Goal: Task Accomplishment & Management: Manage account settings

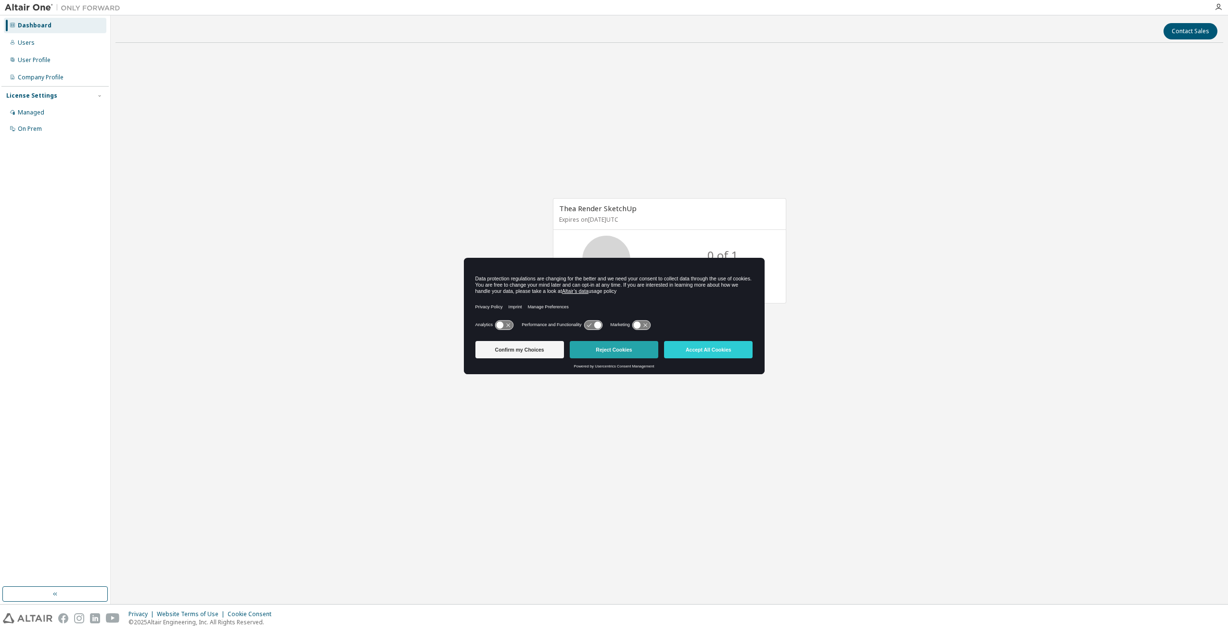
click at [623, 347] on button "Reject Cookies" at bounding box center [614, 349] width 89 height 17
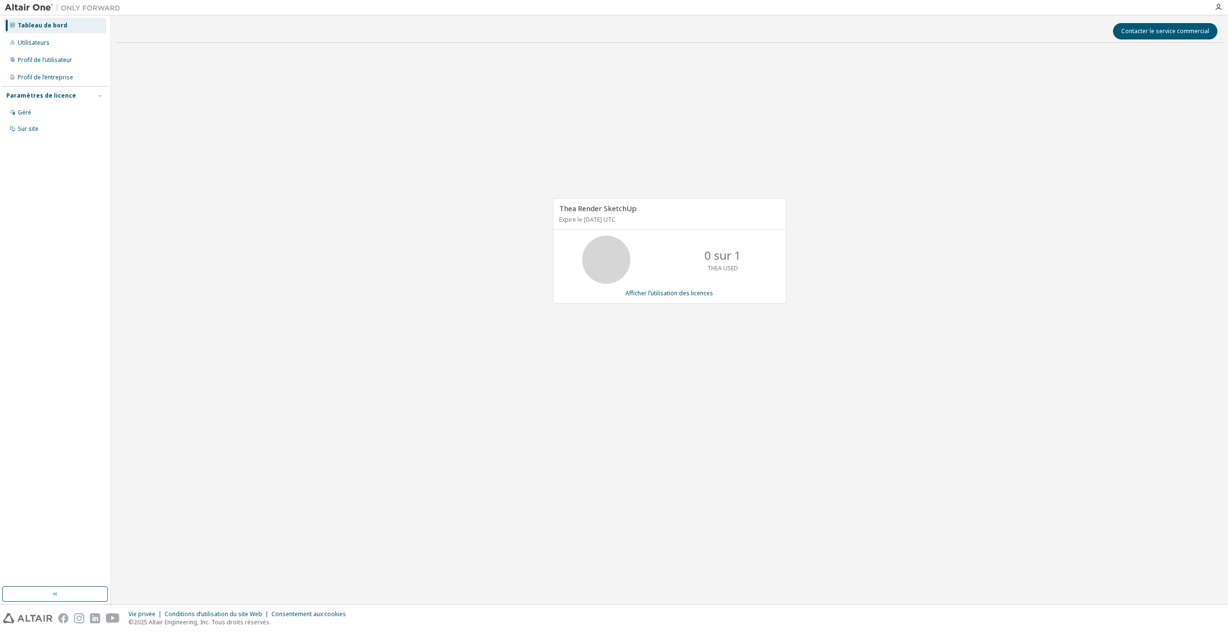
click at [637, 269] on div "0 sur 1 THEA USED" at bounding box center [669, 260] width 232 height 48
click at [625, 211] on span "Thea Render SketchUp" at bounding box center [597, 209] width 77 height 10
click at [608, 212] on span "Thea Render SketchUp" at bounding box center [597, 209] width 77 height 10
click at [579, 220] on p "Expire le [DATE] UTC" at bounding box center [668, 220] width 218 height 8
click at [44, 30] on div "Tableau de bord" at bounding box center [55, 25] width 102 height 15
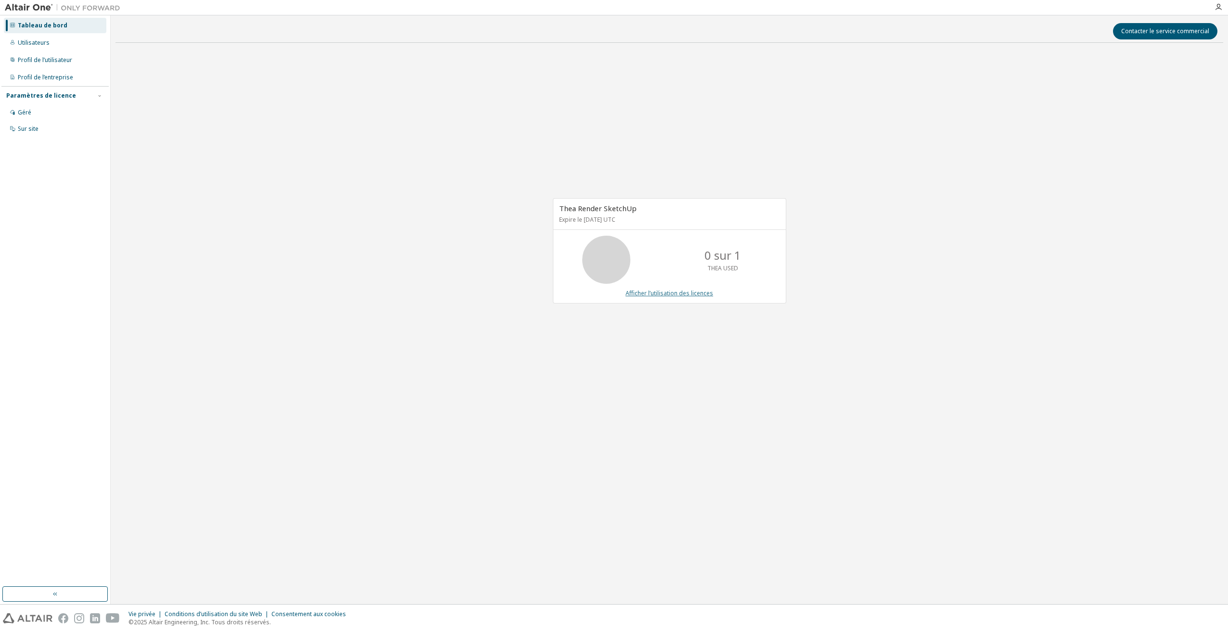
click at [666, 296] on link "Afficher l’utilisation des licences" at bounding box center [669, 293] width 88 height 8
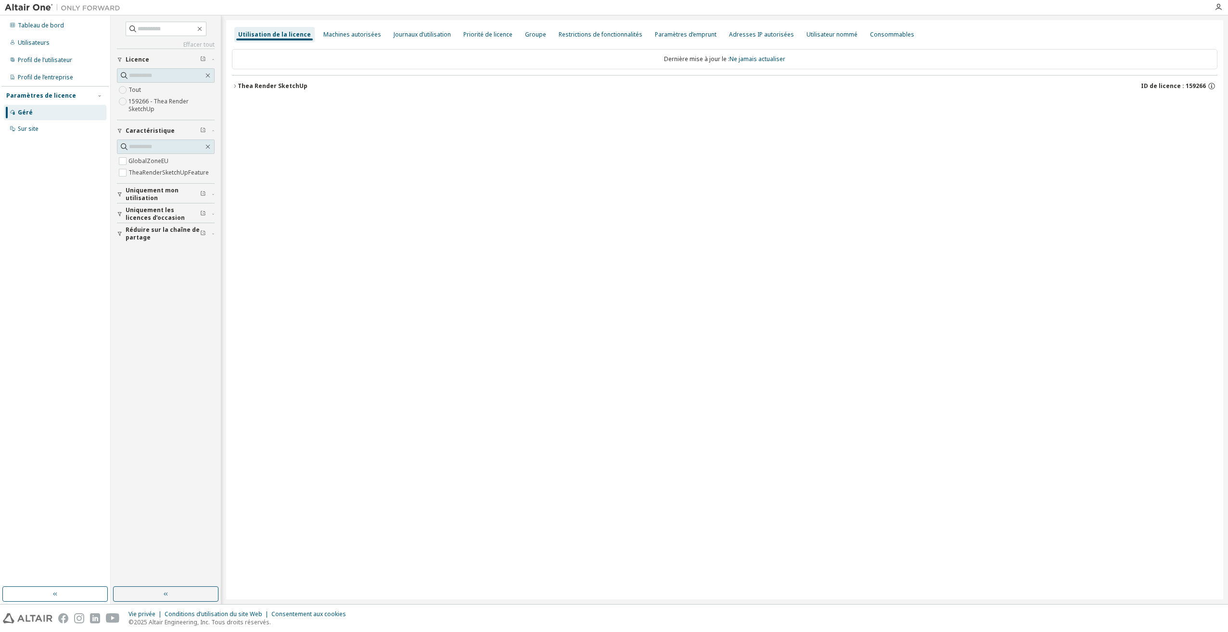
click at [270, 85] on font "Thea Render SketchUp" at bounding box center [273, 86] width 70 height 8
click at [509, 122] on div "TheaRenderSketchUpFeature 0 sur 1 utilisé v26.0 Date d’expiration : [DATE]" at bounding box center [727, 125] width 962 height 9
click at [42, 27] on div "Tableau de bord" at bounding box center [41, 26] width 46 height 8
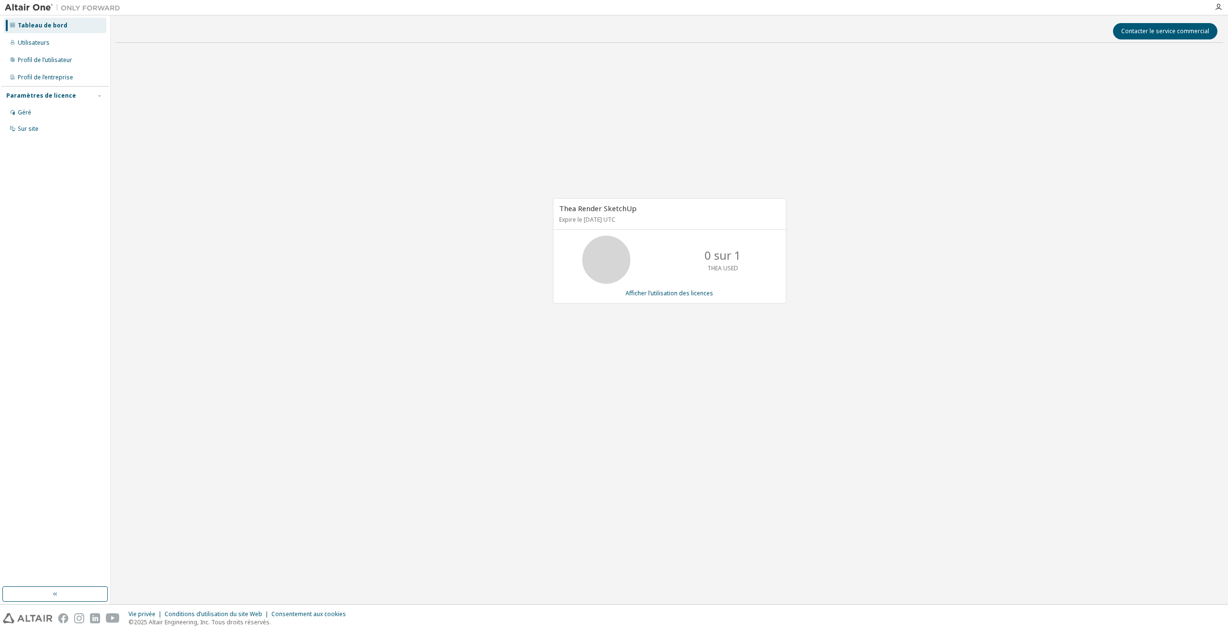
click at [19, 9] on img at bounding box center [65, 8] width 120 height 10
click at [40, 10] on img at bounding box center [65, 8] width 120 height 10
click at [82, 7] on img at bounding box center [65, 8] width 120 height 10
click at [38, 44] on div "Utilisateurs" at bounding box center [34, 43] width 32 height 8
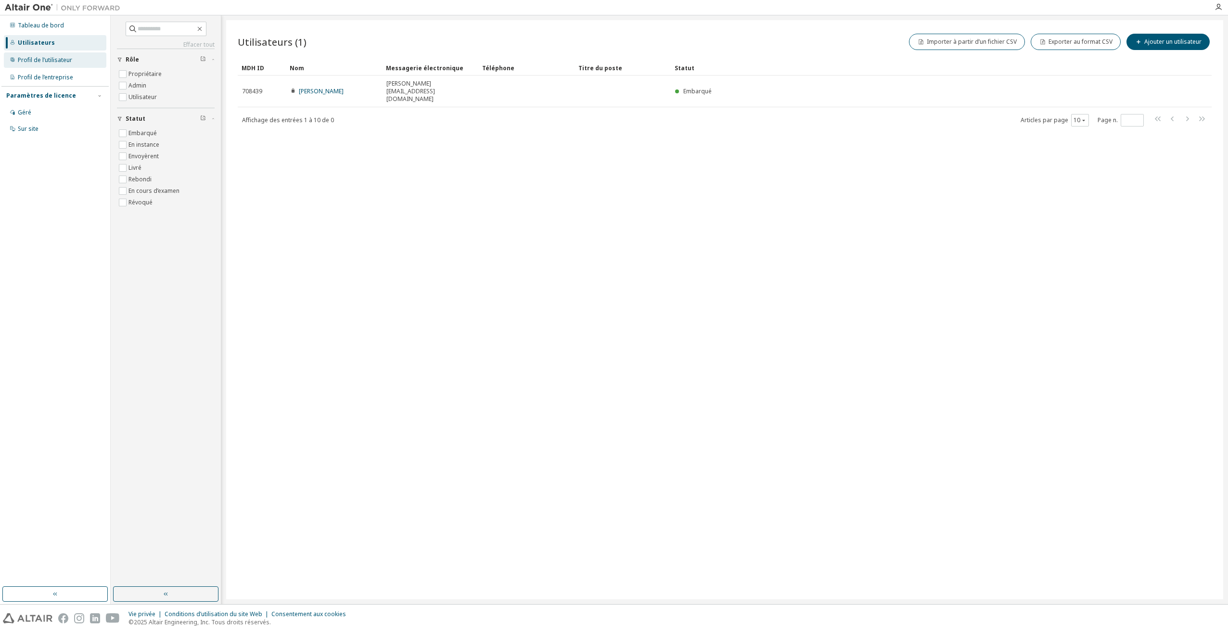
click at [47, 61] on div "Profil de l’utilisateur" at bounding box center [45, 60] width 54 height 8
